Goal: Information Seeking & Learning: Understand process/instructions

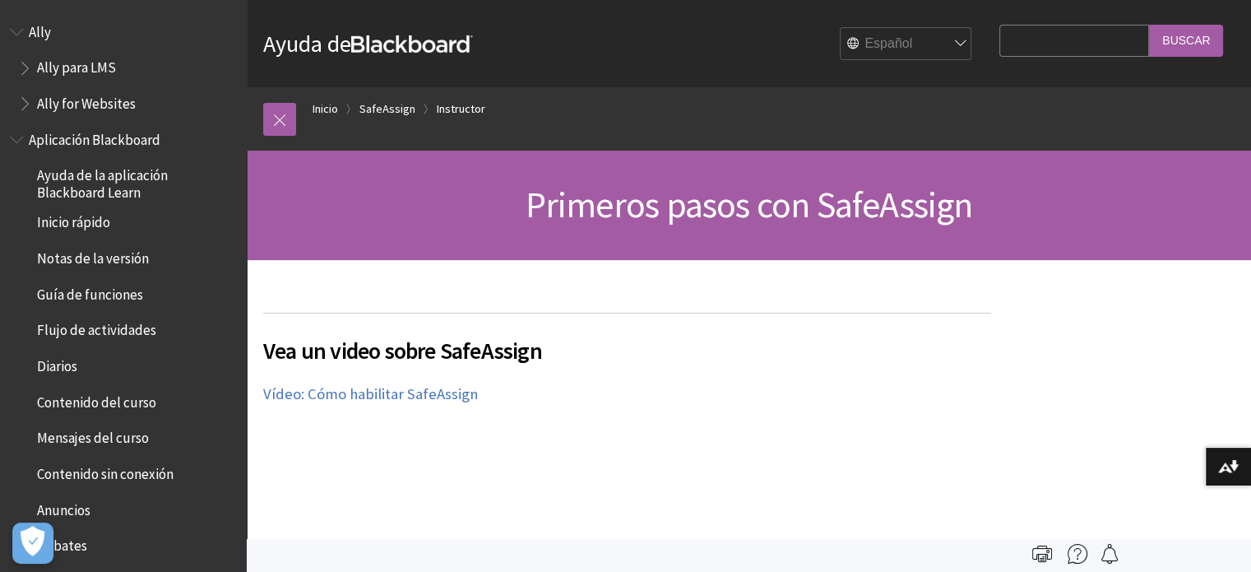
scroll to position [1487, 0]
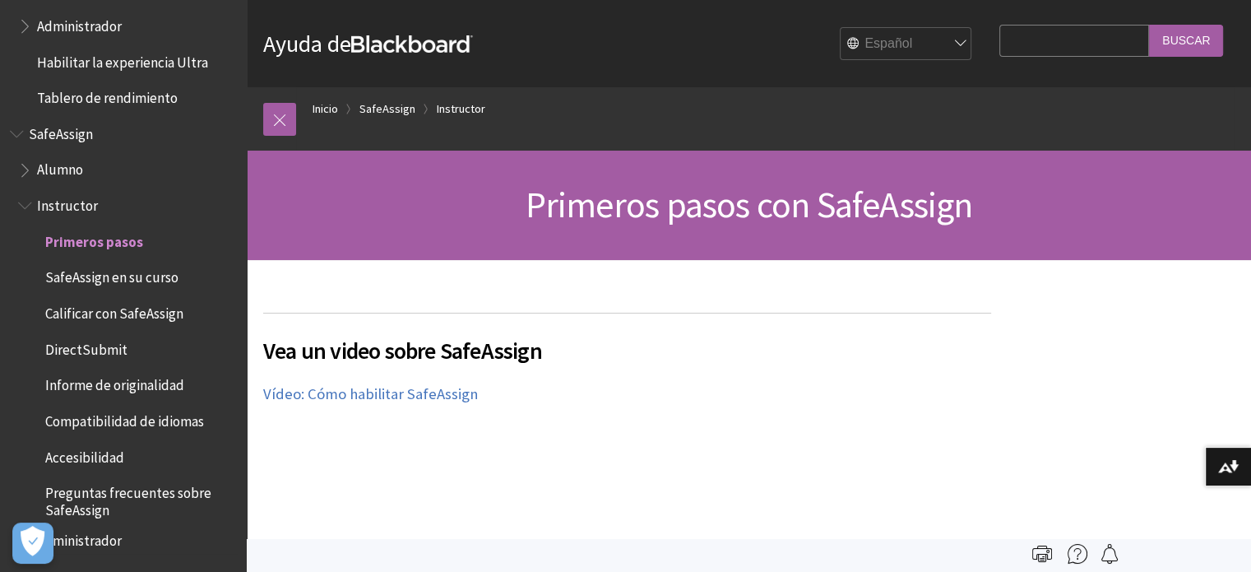
click at [160, 307] on span "Calificar con SafeAssign" at bounding box center [114, 310] width 138 height 22
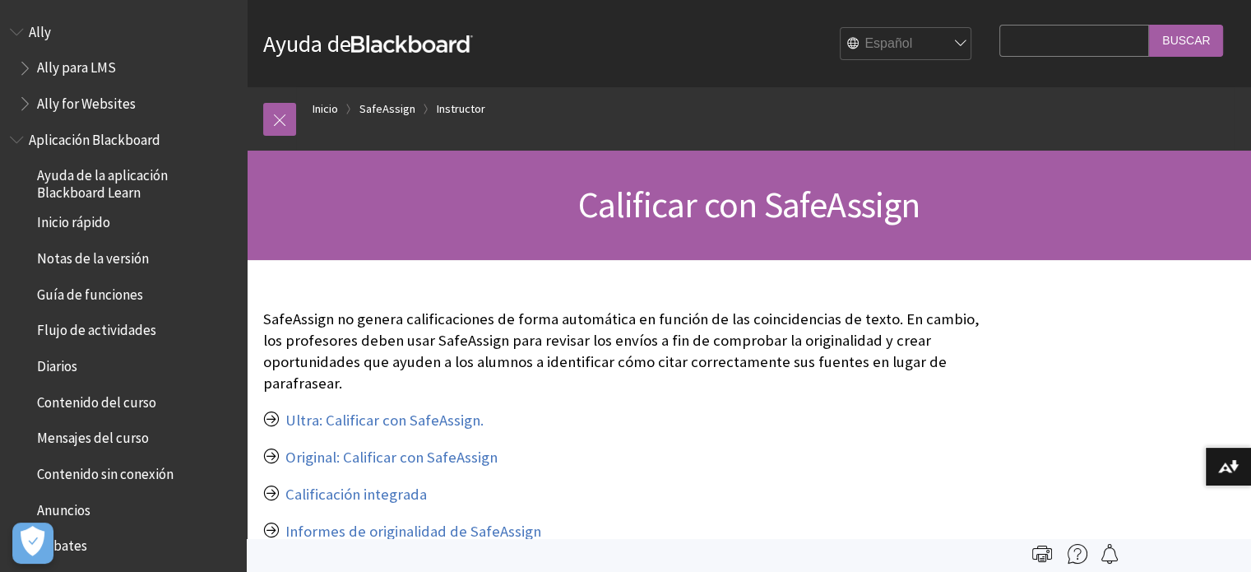
scroll to position [1487, 0]
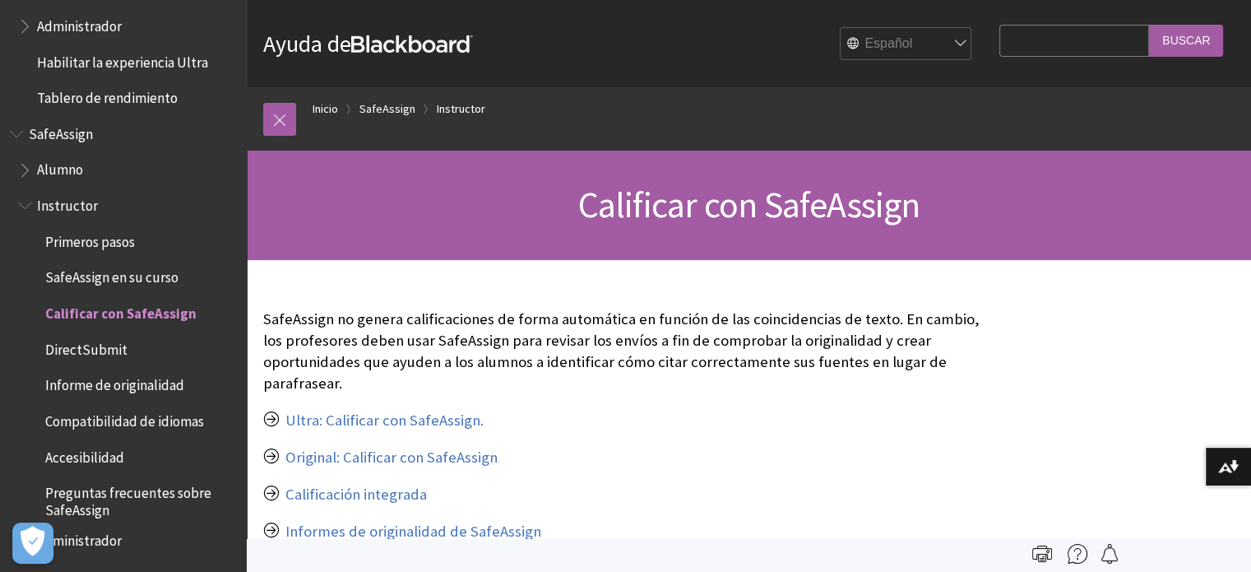
click at [83, 169] on span "Alumno" at bounding box center [127, 170] width 219 height 28
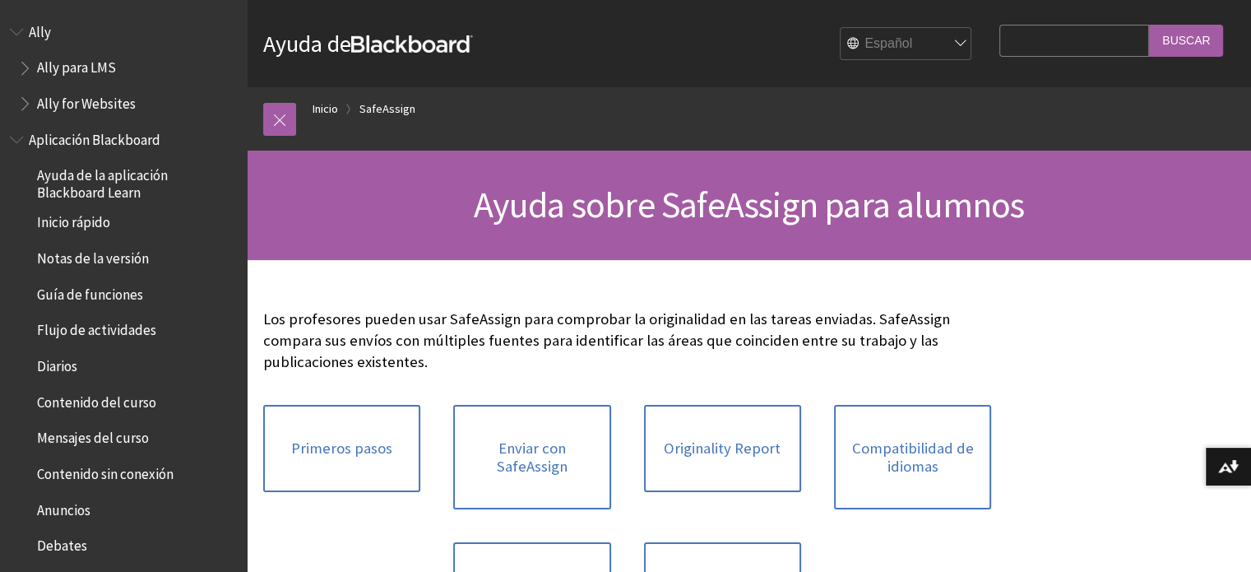
scroll to position [1404, 0]
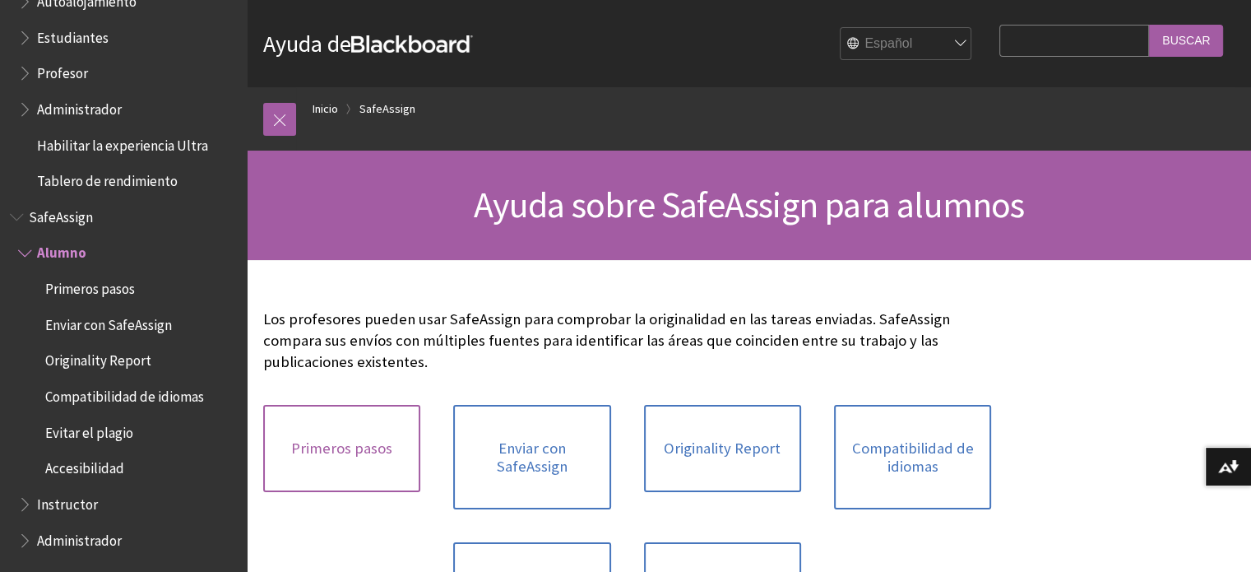
click at [332, 435] on link "Primeros pasos" at bounding box center [341, 448] width 157 height 87
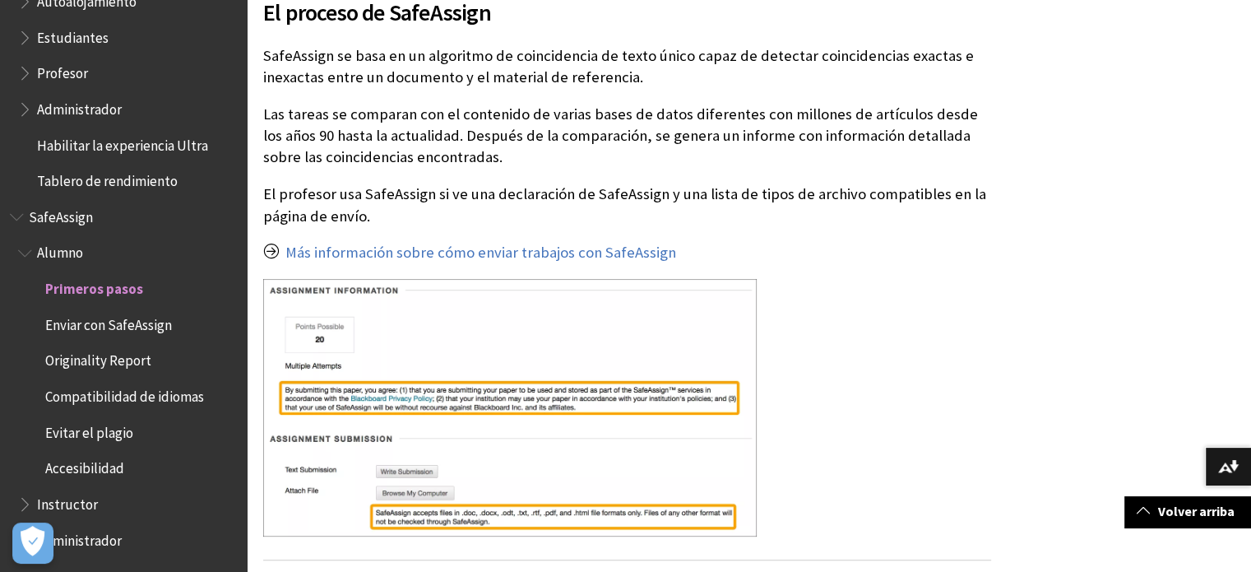
scroll to position [420, 0]
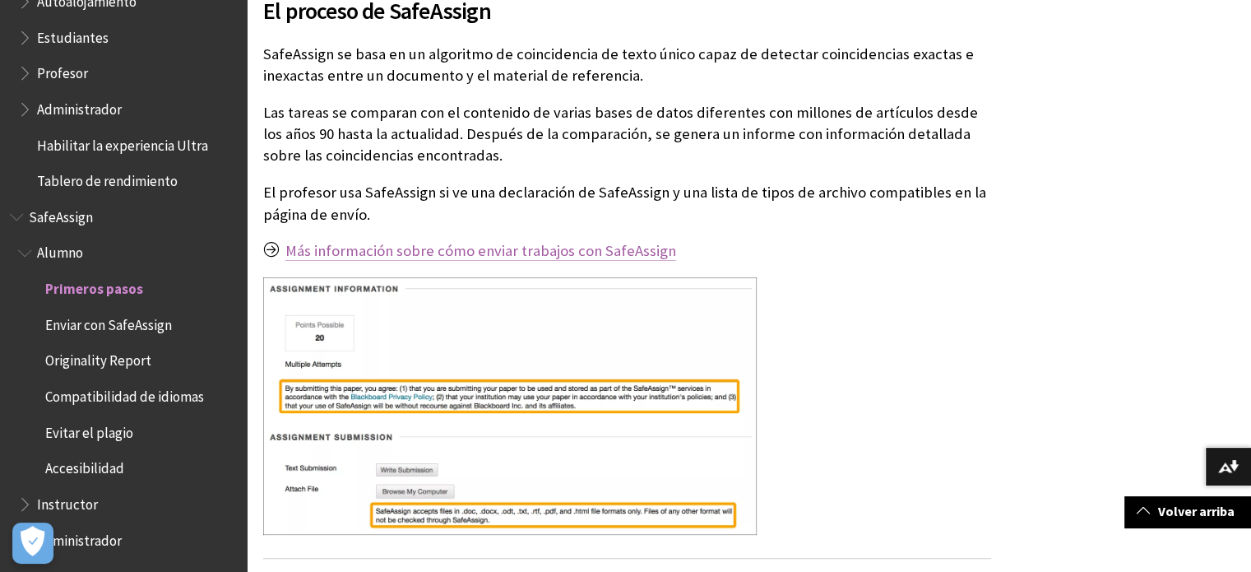
click at [493, 255] on link "Más información sobre cómo enviar trabajos con SafeAssign" at bounding box center [480, 251] width 391 height 20
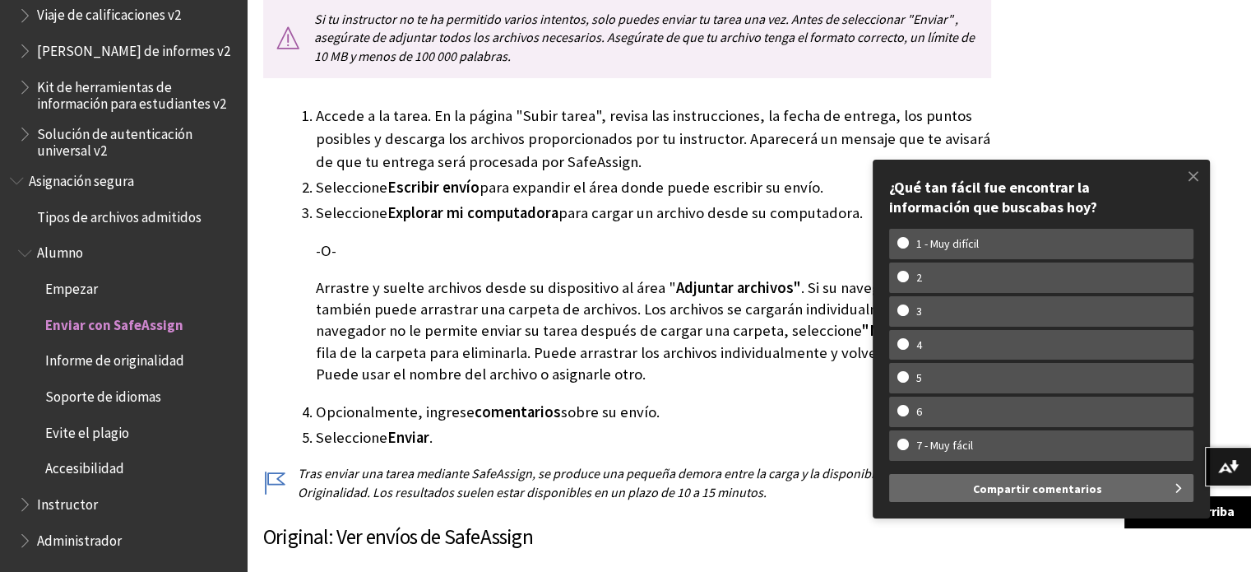
scroll to position [634, 0]
click at [727, 303] on font ". Si su navegador lo permite, también puede arrastrar una carpeta de archivos. …" at bounding box center [652, 307] width 672 height 62
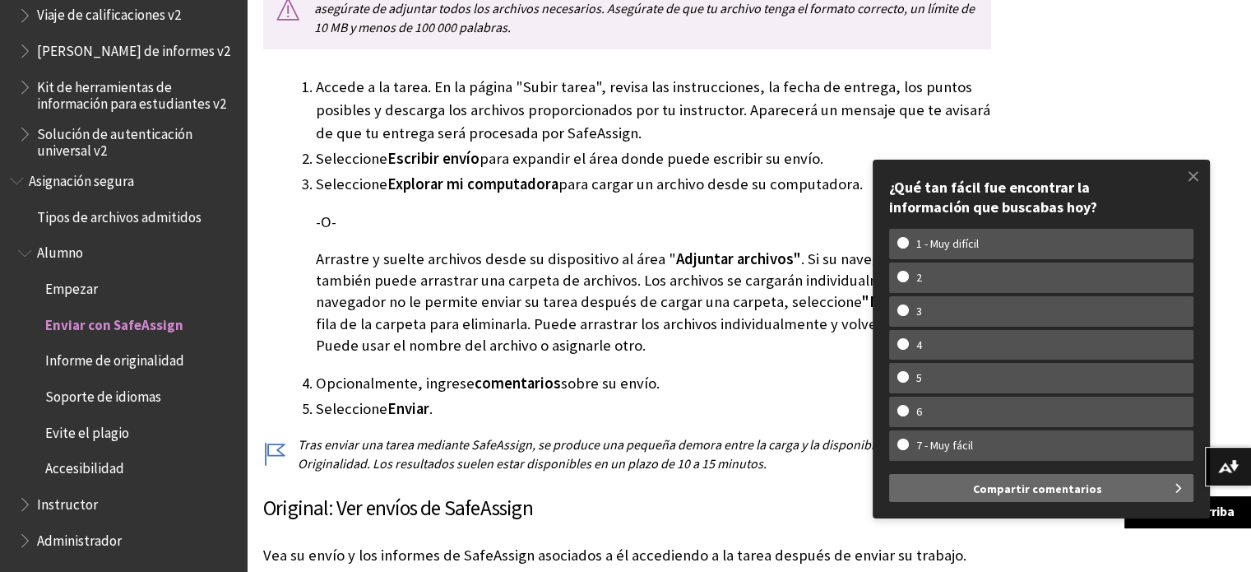
scroll to position [661, 0]
click at [1189, 172] on span at bounding box center [1194, 176] width 35 height 35
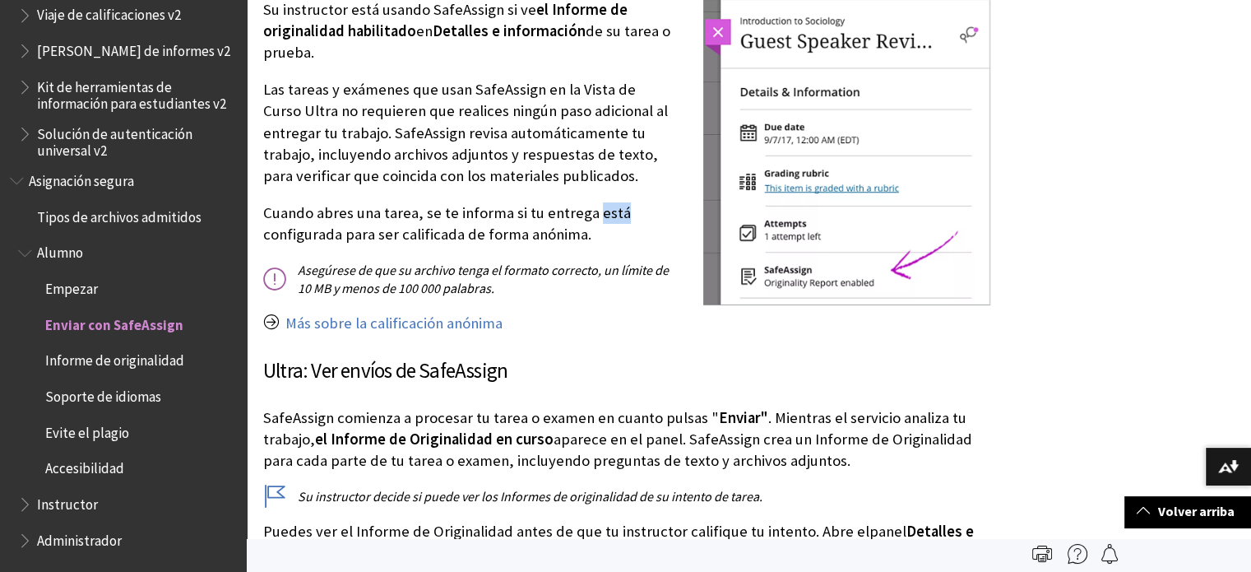
scroll to position [2016, 0]
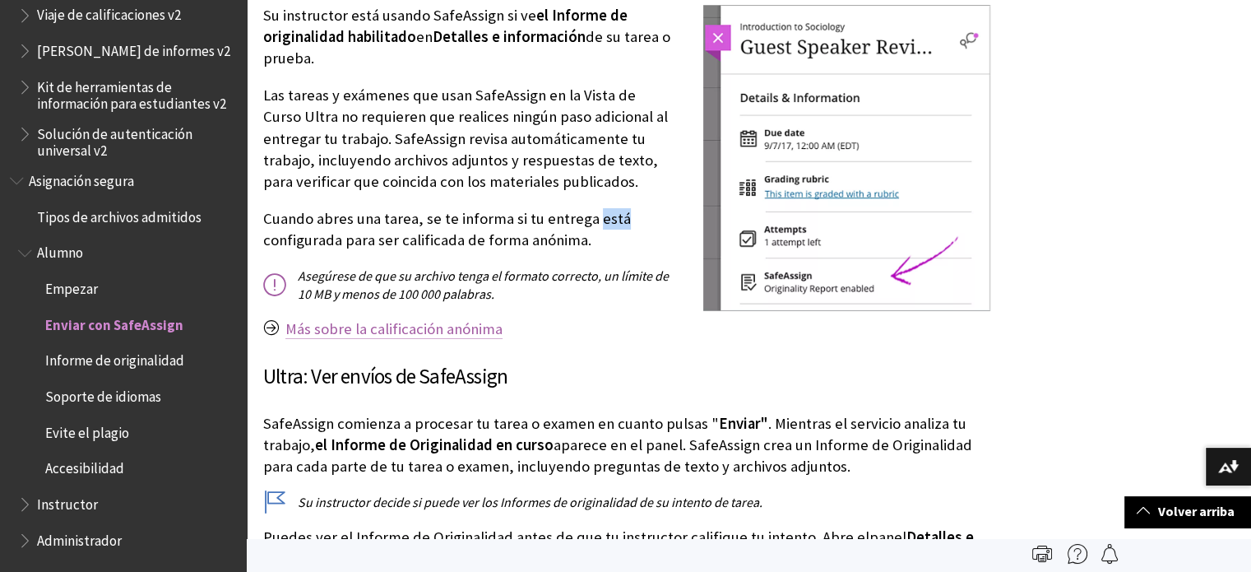
click at [464, 320] on font "Más sobre la calificación anónima" at bounding box center [393, 328] width 217 height 19
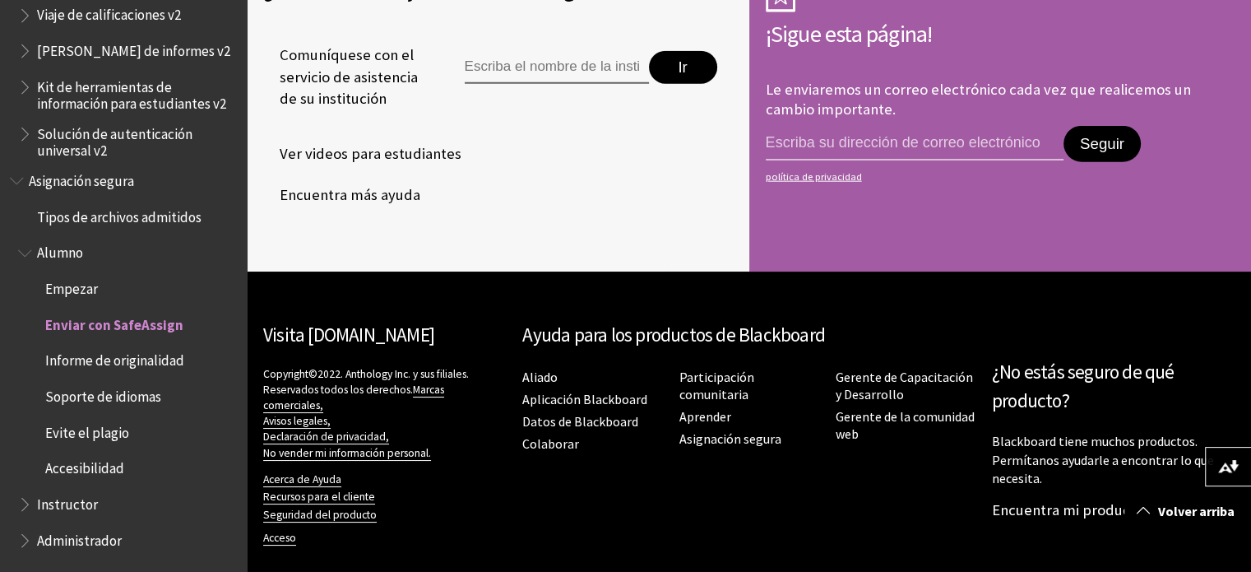
scroll to position [3978, 0]
